Goal: Information Seeking & Learning: Learn about a topic

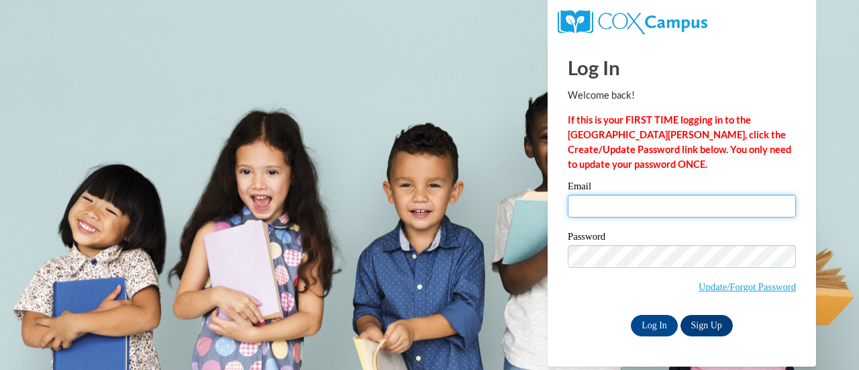
click at [630, 207] on input "Email" at bounding box center [682, 206] width 228 height 23
type input "pfeifers@fortschools.org"
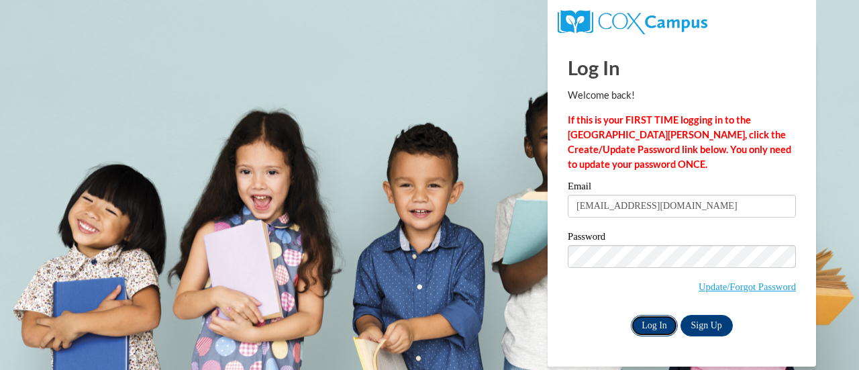
click at [650, 330] on input "Log In" at bounding box center [654, 325] width 47 height 21
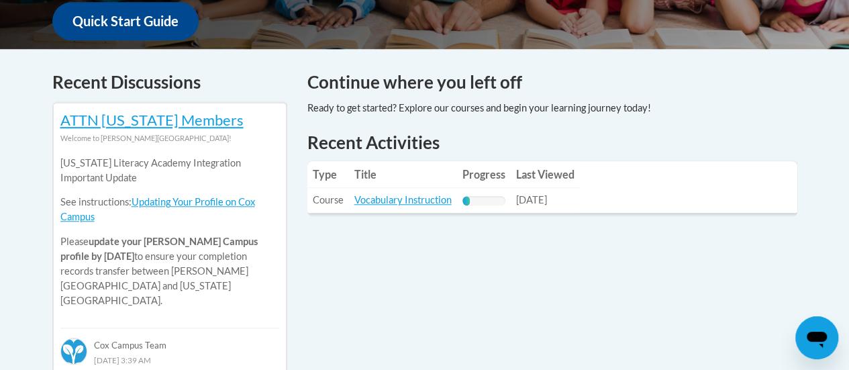
scroll to position [575, 0]
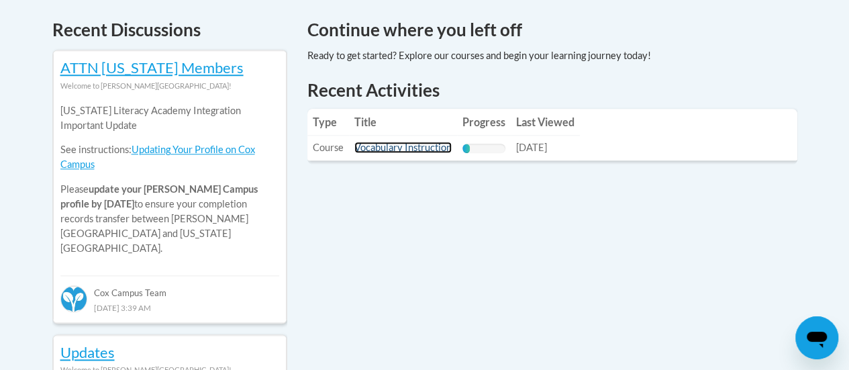
click at [433, 151] on link "Vocabulary Instruction" at bounding box center [402, 147] width 97 height 11
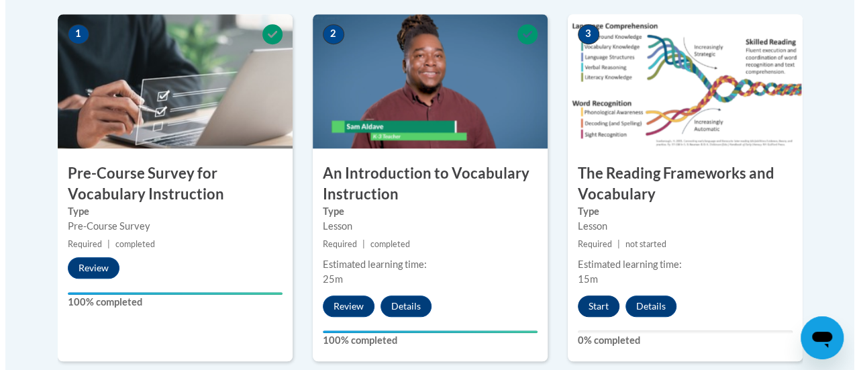
scroll to position [471, 0]
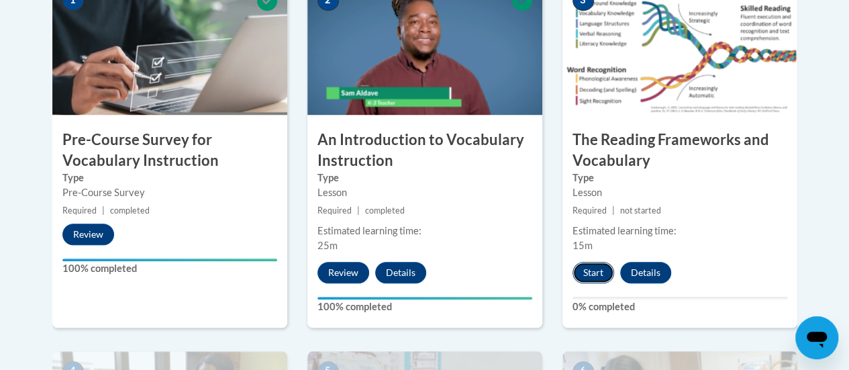
click at [590, 281] on button "Start" at bounding box center [594, 272] width 42 height 21
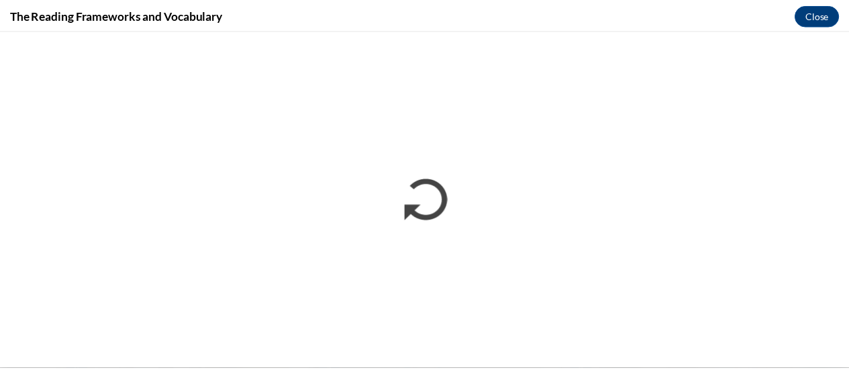
scroll to position [0, 0]
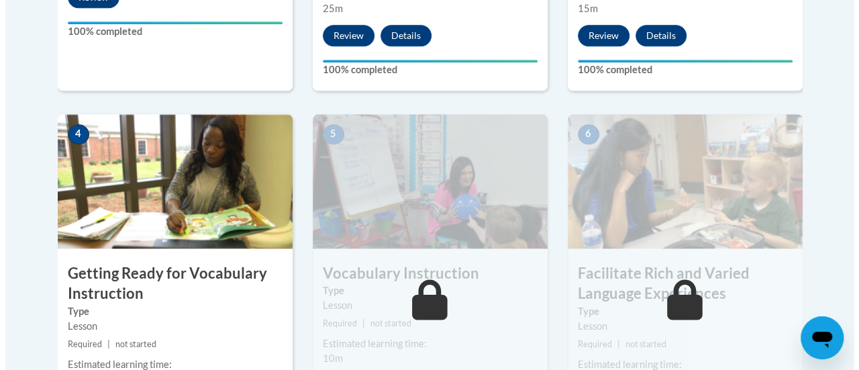
scroll to position [837, 0]
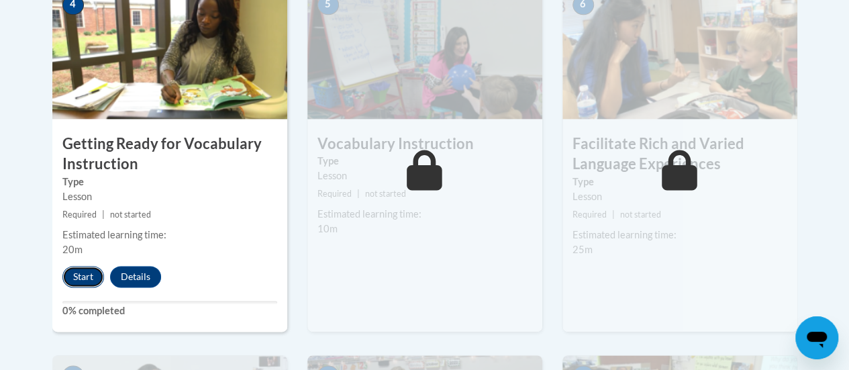
click at [81, 277] on button "Start" at bounding box center [83, 276] width 42 height 21
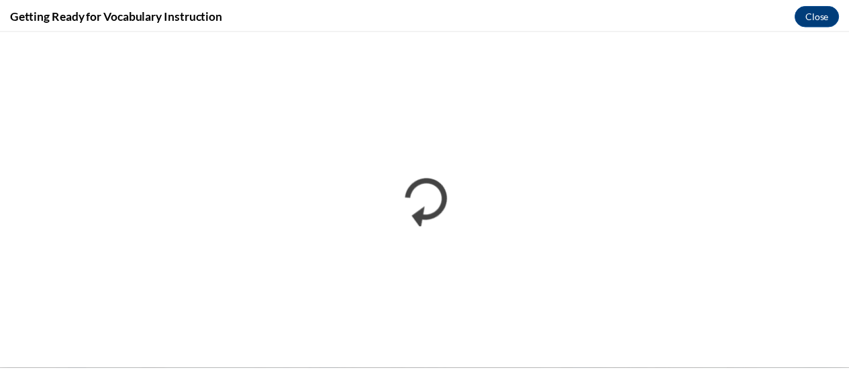
scroll to position [0, 0]
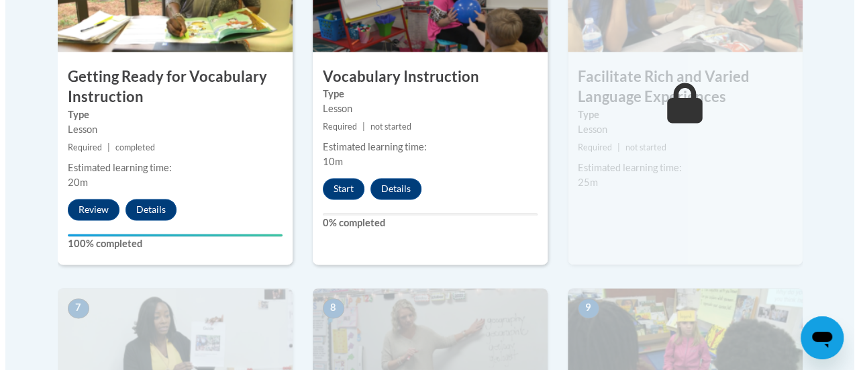
scroll to position [903, 0]
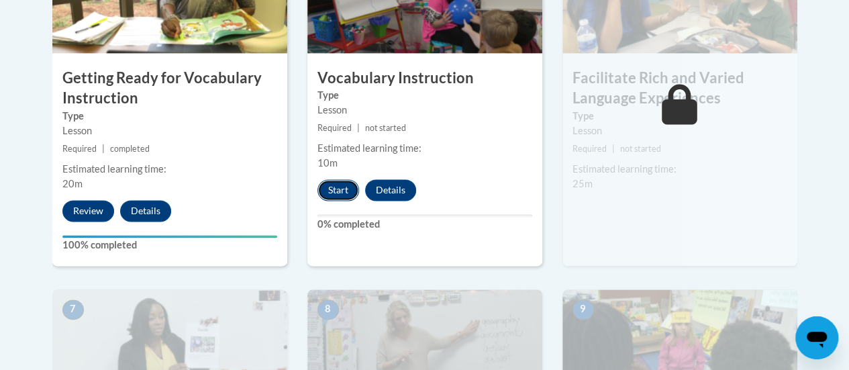
click at [337, 189] on button "Start" at bounding box center [339, 189] width 42 height 21
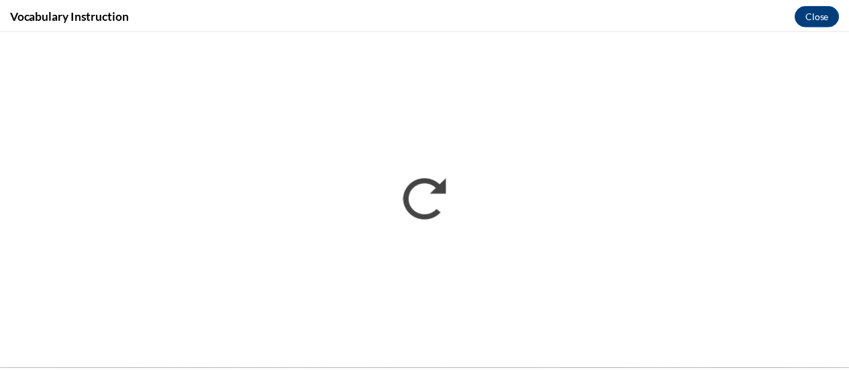
scroll to position [0, 0]
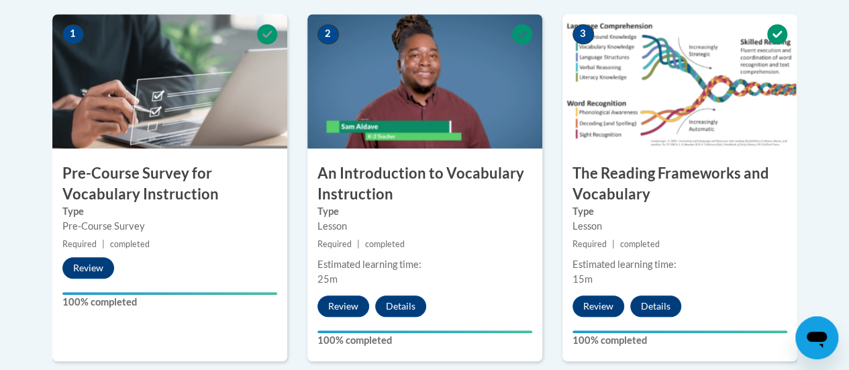
scroll to position [436, 0]
